Goal: Obtain resource: Download file/media

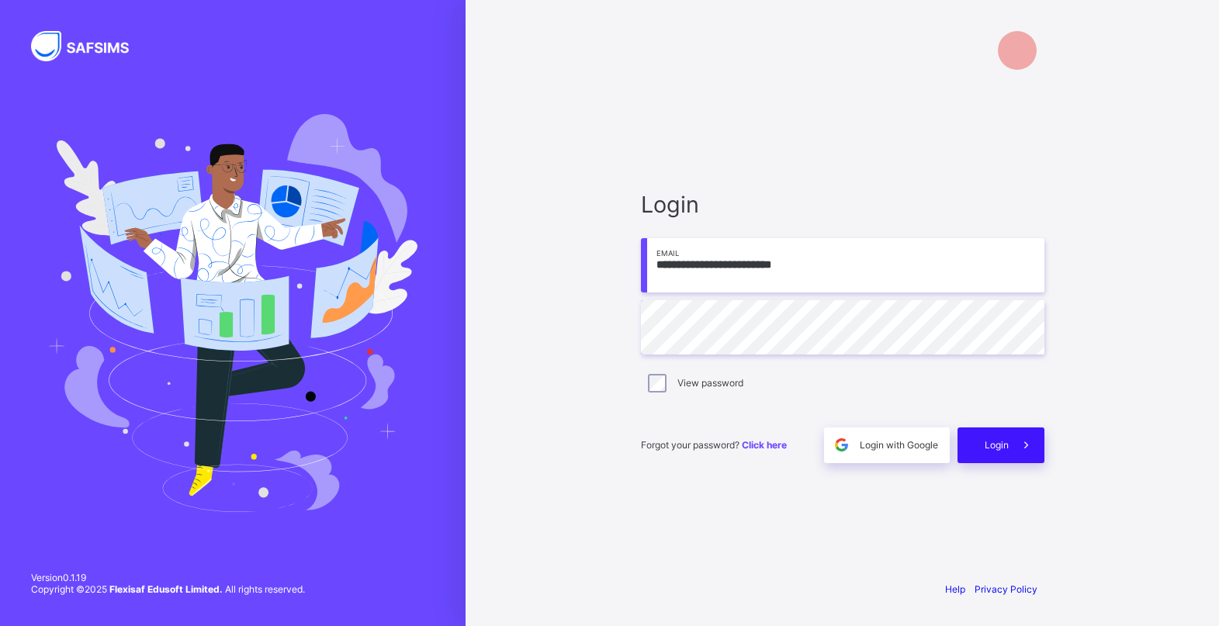
click at [982, 447] on div "Login" at bounding box center [1000, 445] width 87 height 36
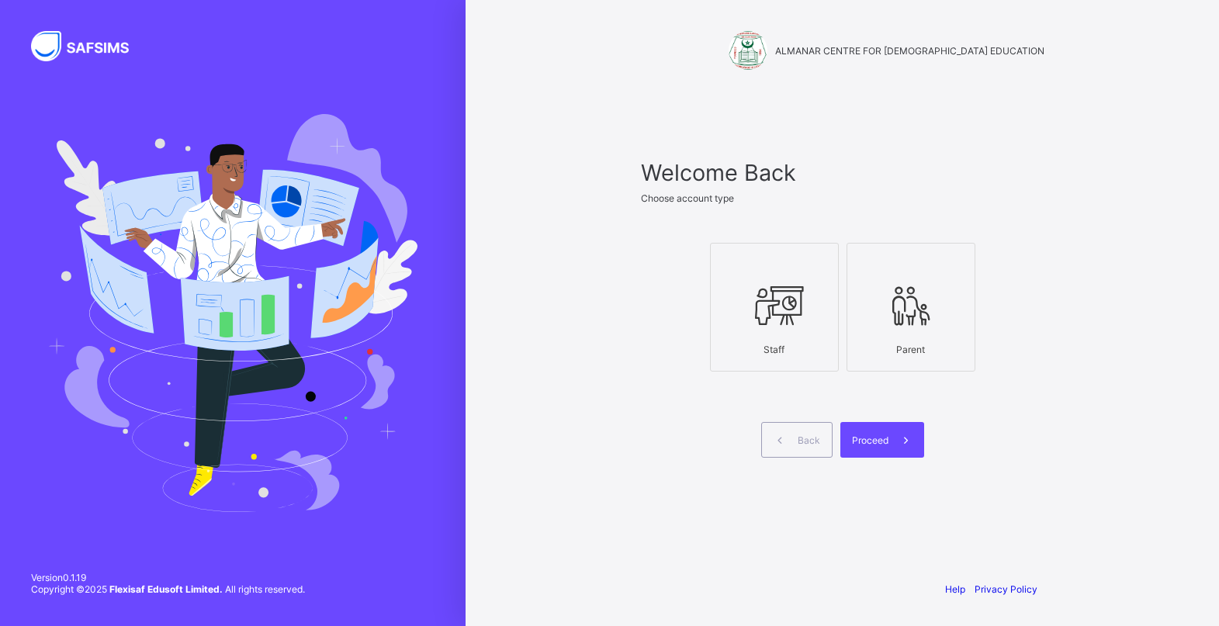
click at [778, 328] on icon at bounding box center [774, 305] width 54 height 47
click at [891, 438] on span at bounding box center [906, 440] width 36 height 36
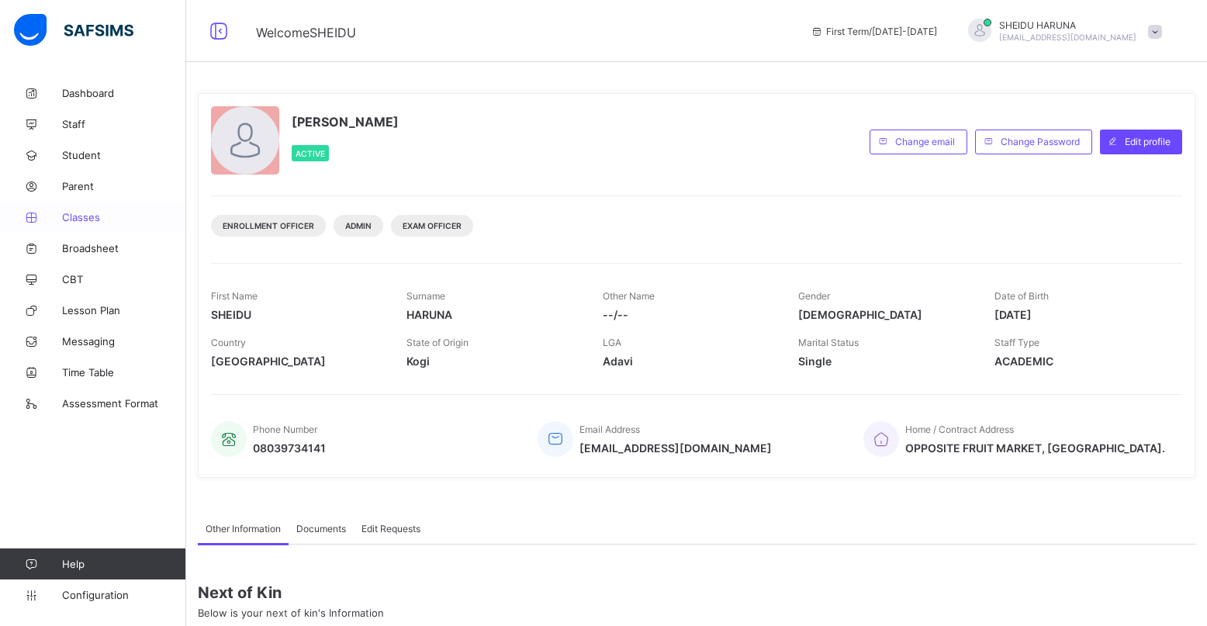
click at [78, 220] on span "Classes" at bounding box center [124, 217] width 124 height 12
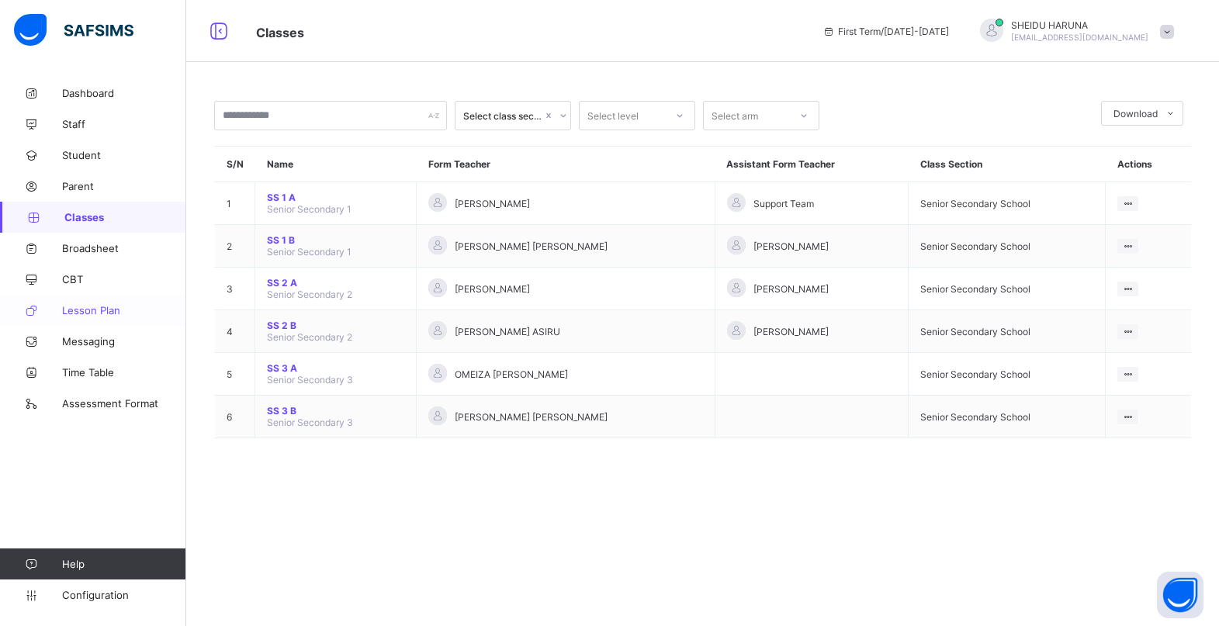
click at [85, 315] on span "Lesson Plan" at bounding box center [124, 310] width 124 height 12
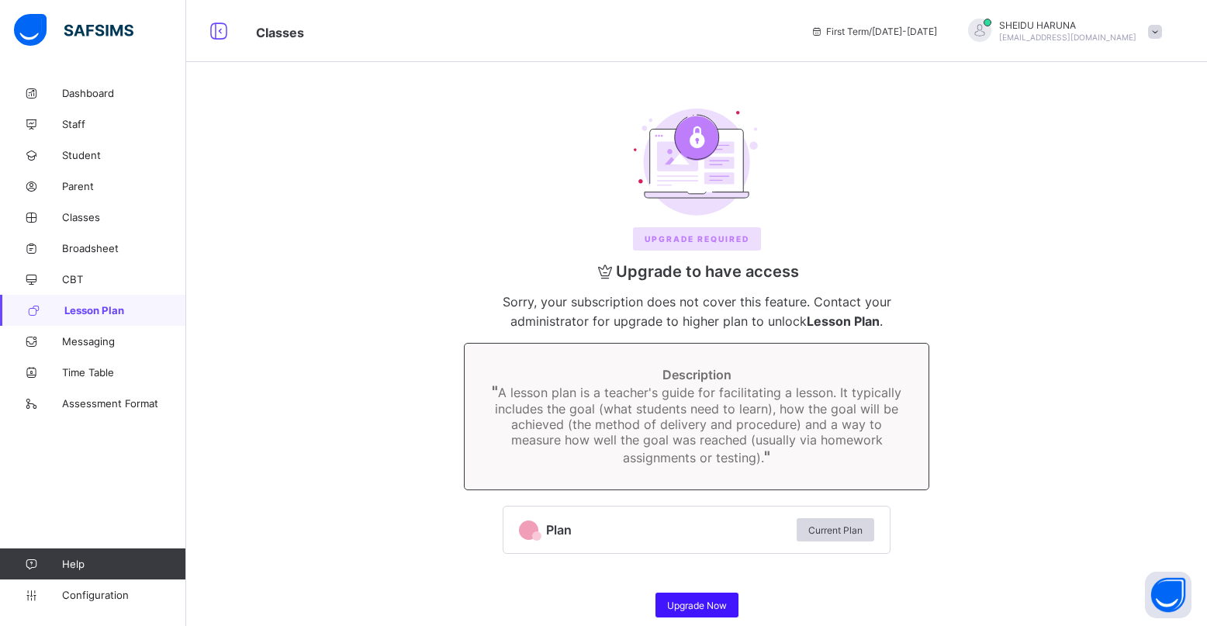
click at [710, 607] on span "Upgrade Now" at bounding box center [697, 606] width 60 height 12
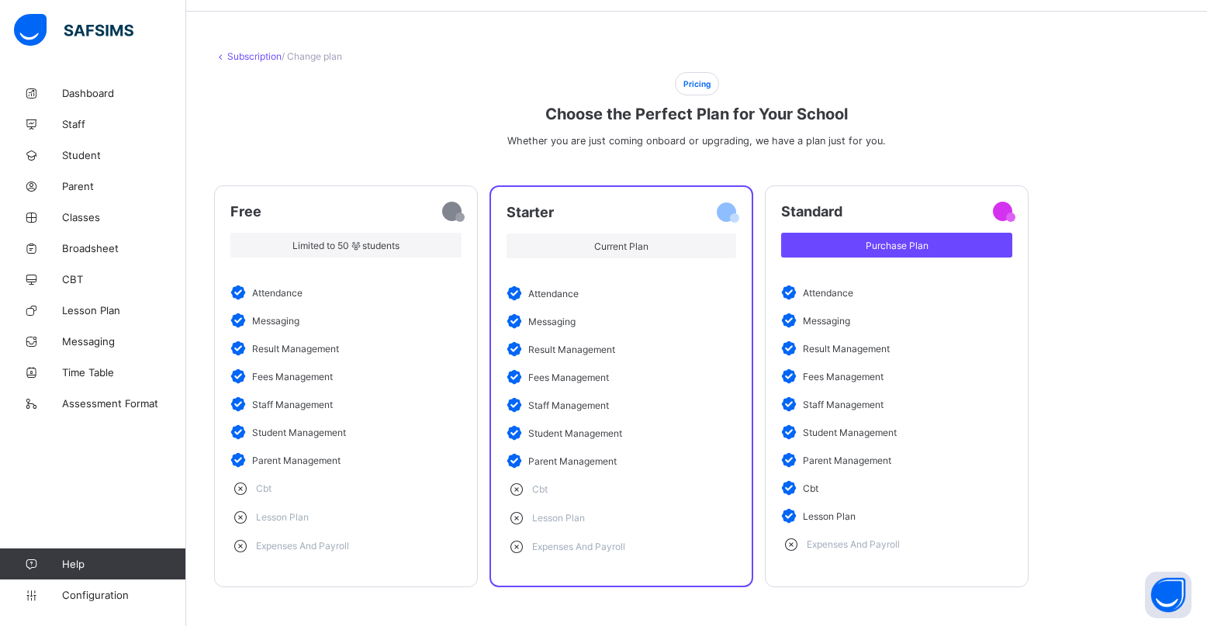
scroll to position [62, 0]
click at [883, 240] on span "Purchase Plan" at bounding box center [897, 246] width 208 height 12
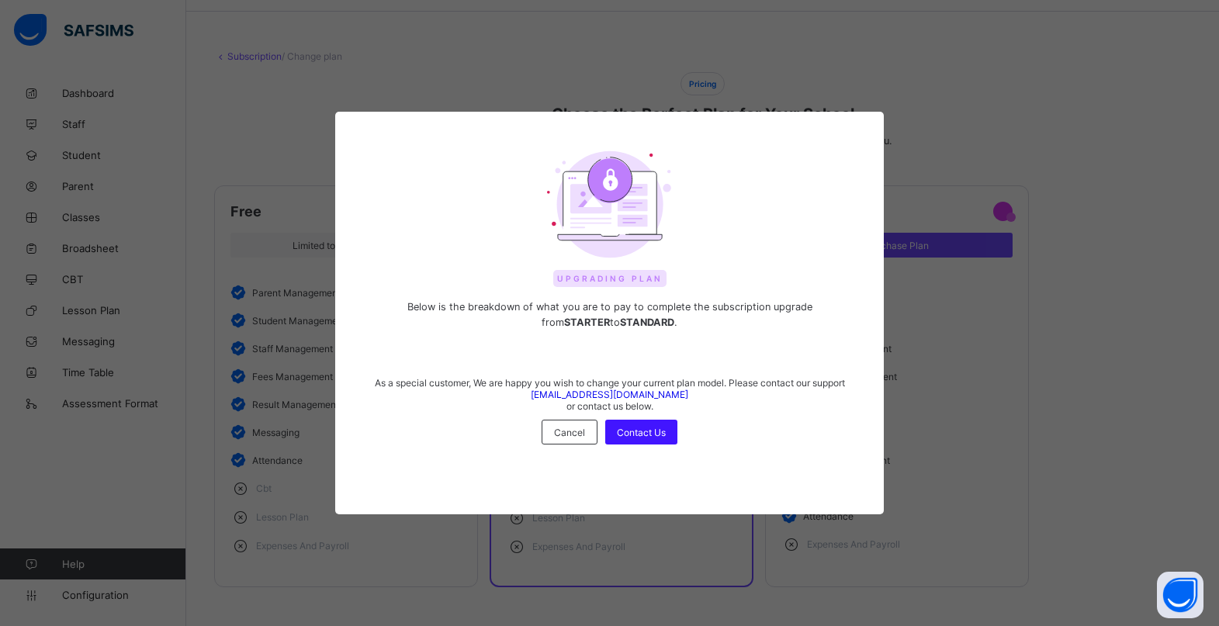
click at [628, 438] on span "Contact Us" at bounding box center [641, 433] width 49 height 12
click at [544, 431] on div "Cancel" at bounding box center [570, 432] width 56 height 25
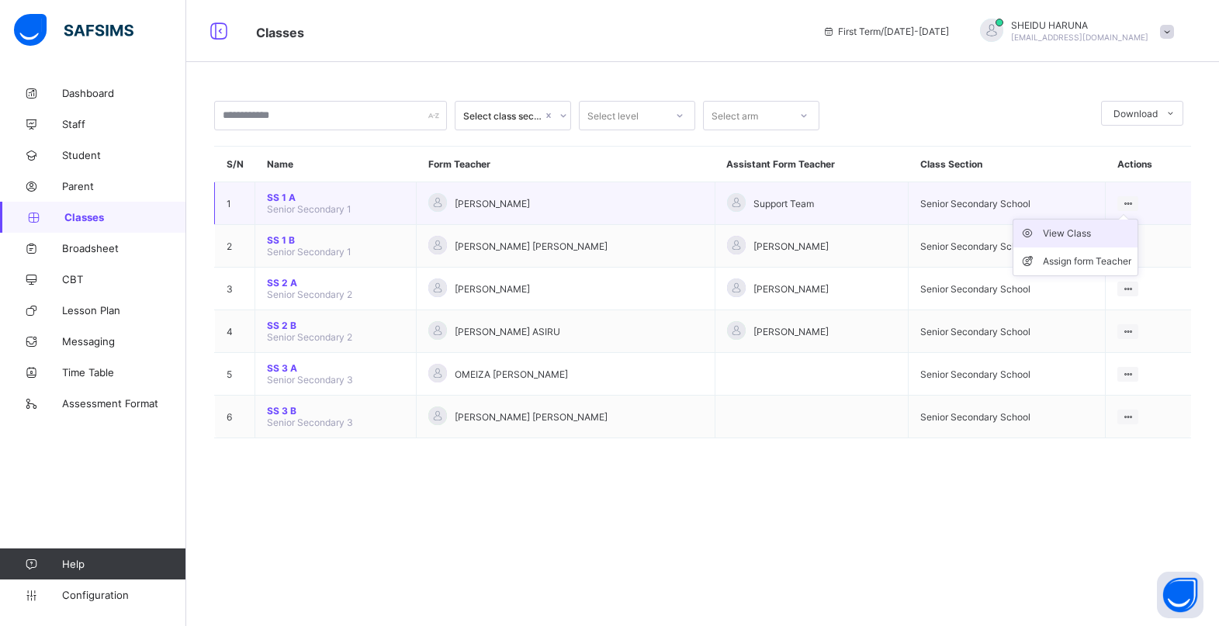
click at [1050, 239] on div "View Class" at bounding box center [1087, 234] width 88 height 16
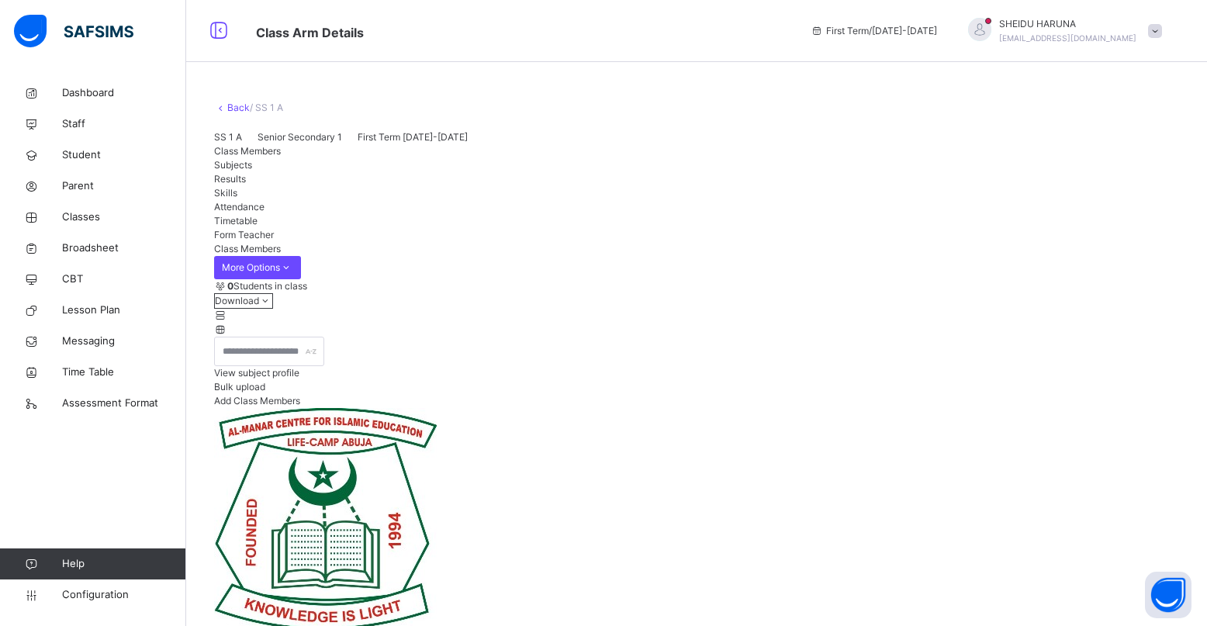
scroll to position [78, 0]
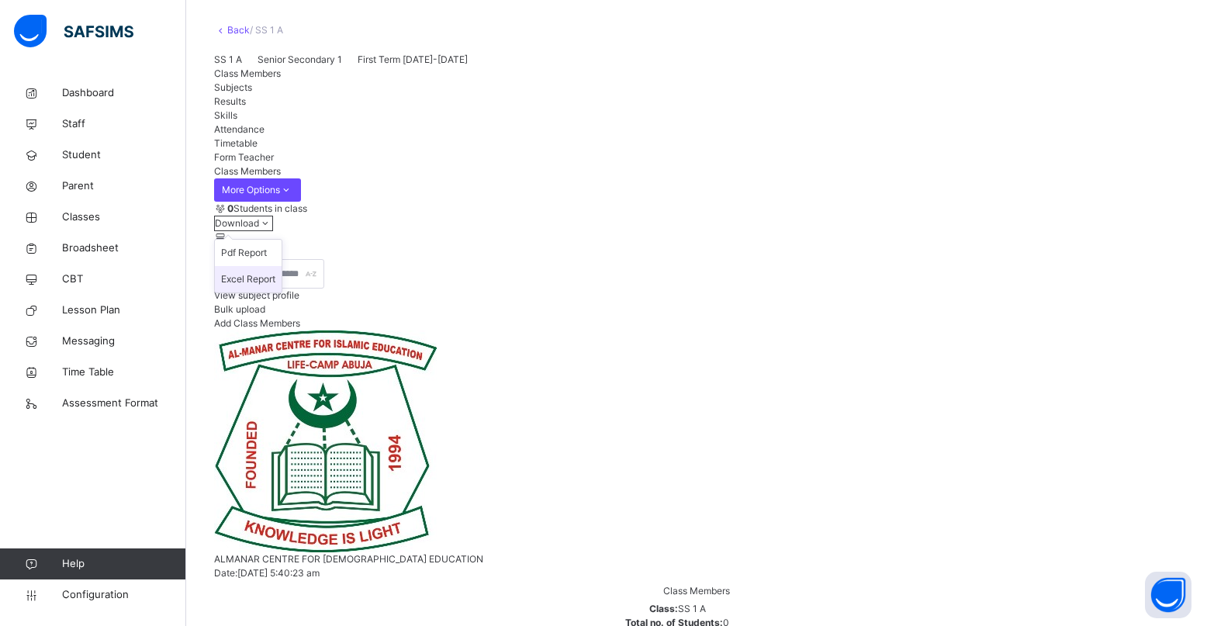
click at [282, 292] on li "Excel Report" at bounding box center [248, 279] width 67 height 26
click at [272, 229] on icon at bounding box center [265, 223] width 13 height 12
click at [282, 292] on li "Excel Report" at bounding box center [248, 279] width 67 height 26
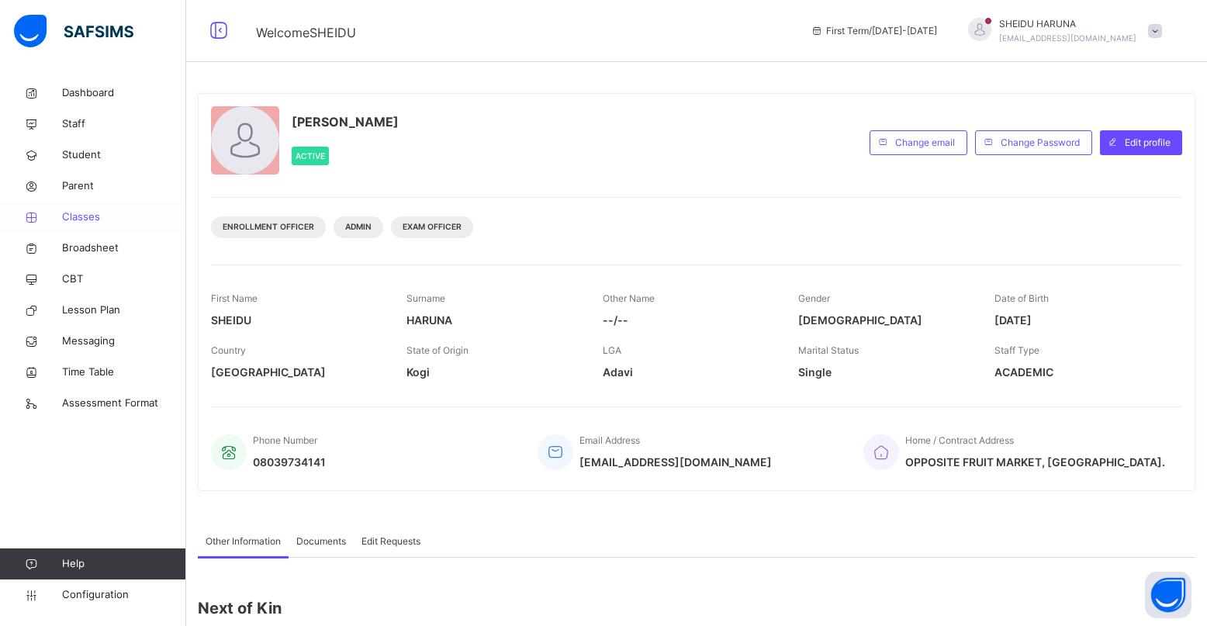
click at [88, 213] on span "Classes" at bounding box center [124, 217] width 124 height 16
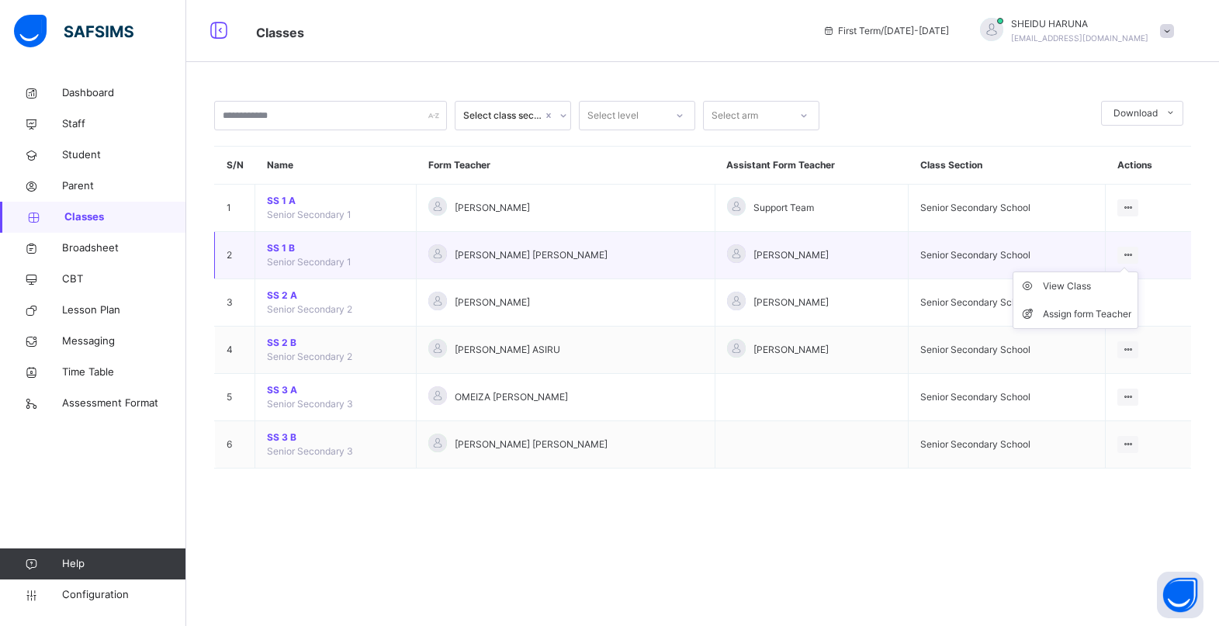
click at [1131, 272] on ul "View Class Assign form Teacher" at bounding box center [1075, 300] width 126 height 57
click at [1051, 285] on div "View Class" at bounding box center [1087, 287] width 88 height 16
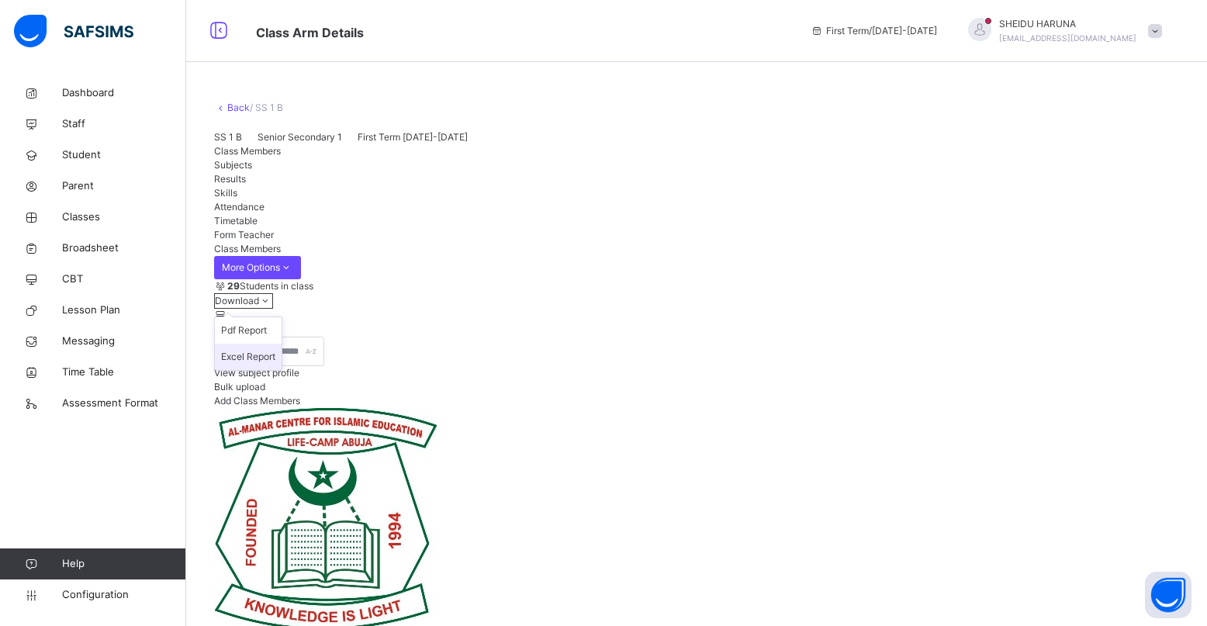
click at [282, 370] on li "Excel Report" at bounding box center [248, 357] width 67 height 26
